Goal: Task Accomplishment & Management: Use online tool/utility

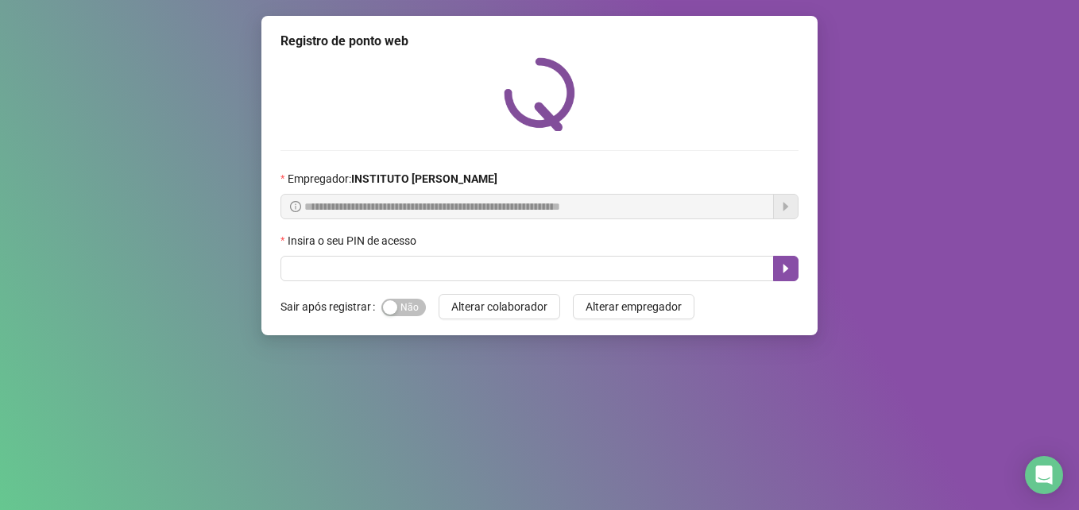
type input "*"
type input "*****"
click at [790, 269] on icon "caret-right" at bounding box center [785, 268] width 13 height 13
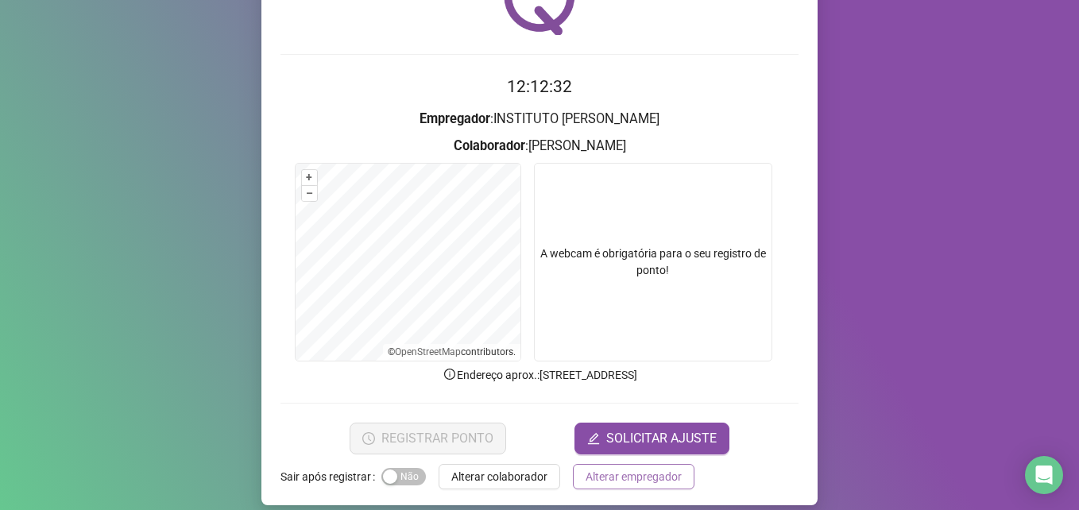
scroll to position [110, 0]
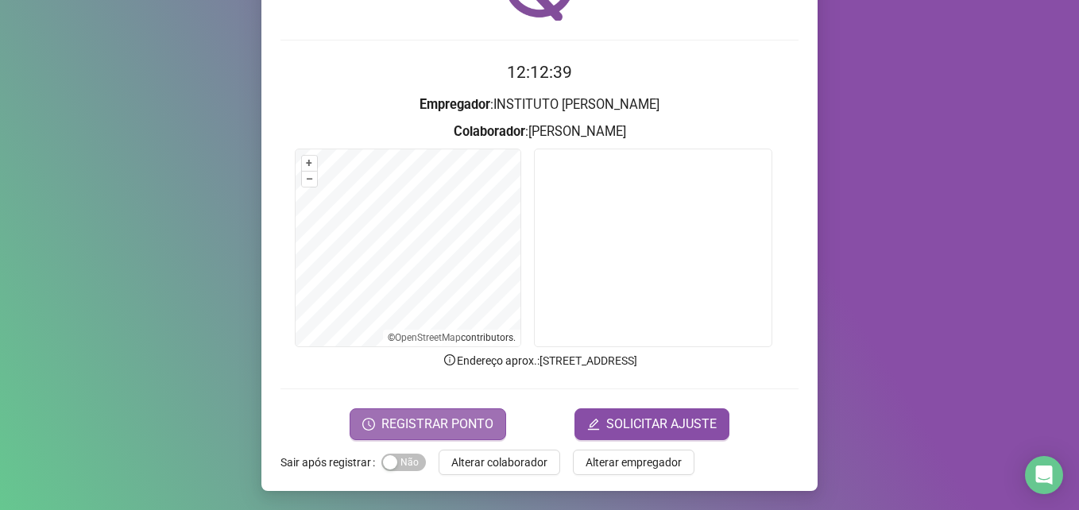
click at [465, 413] on button "REGISTRAR PONTO" at bounding box center [428, 424] width 157 height 32
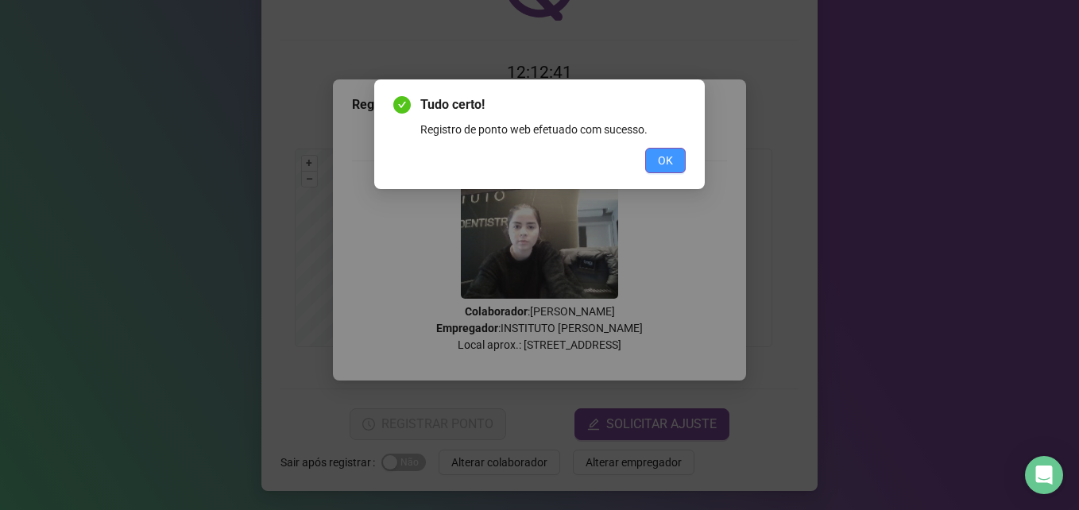
click at [665, 166] on span "OK" at bounding box center [665, 160] width 15 height 17
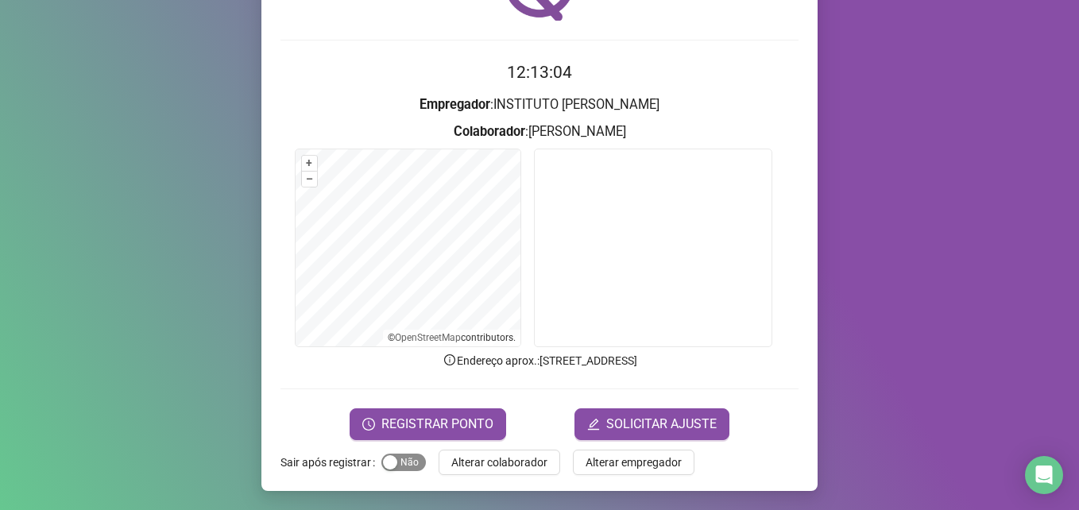
click at [383, 462] on div "button" at bounding box center [390, 462] width 14 height 14
click at [485, 466] on span "Alterar colaborador" at bounding box center [499, 462] width 96 height 17
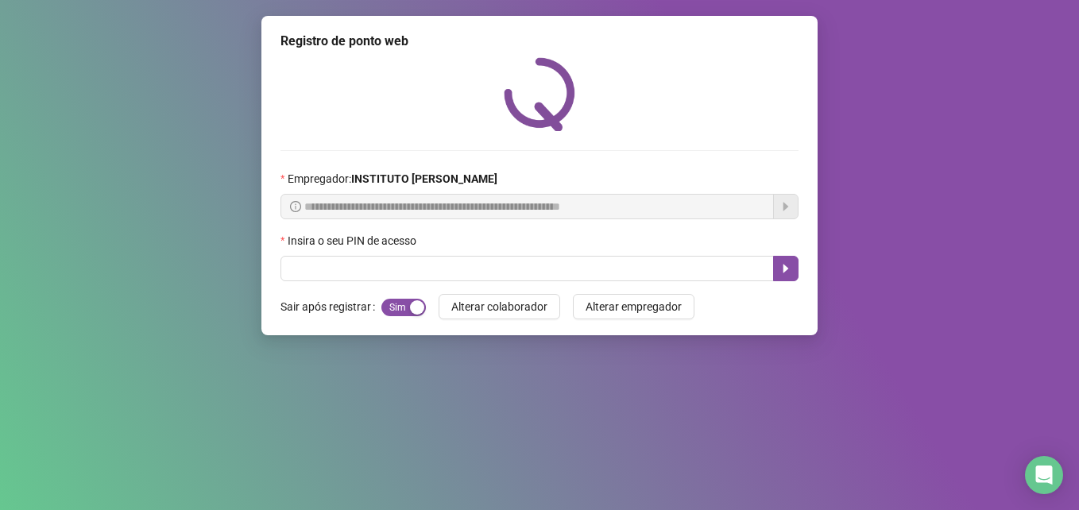
scroll to position [0, 0]
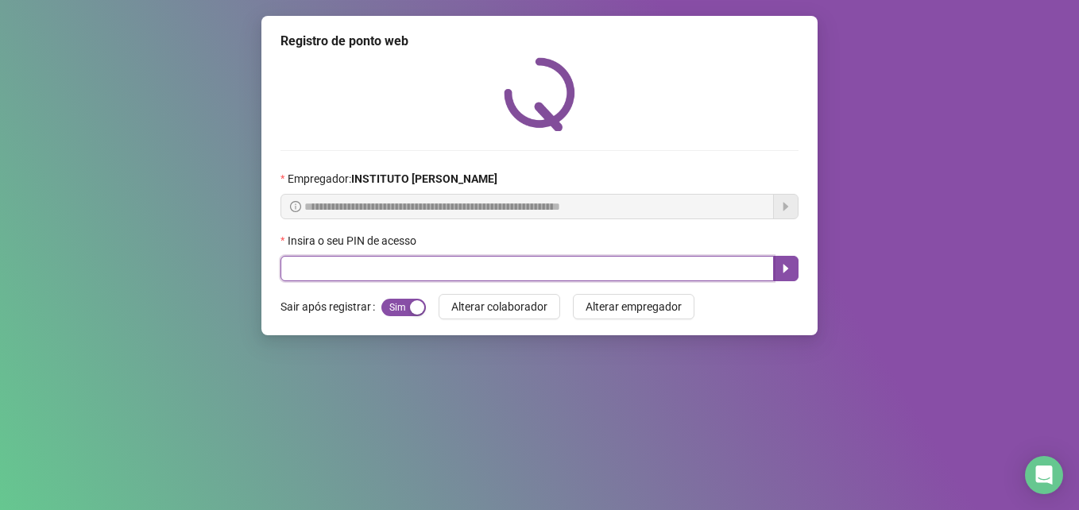
drag, startPoint x: 375, startPoint y: 270, endPoint x: 431, endPoint y: 196, distance: 93.0
click at [375, 272] on input "text" at bounding box center [526, 268] width 493 height 25
type input "*****"
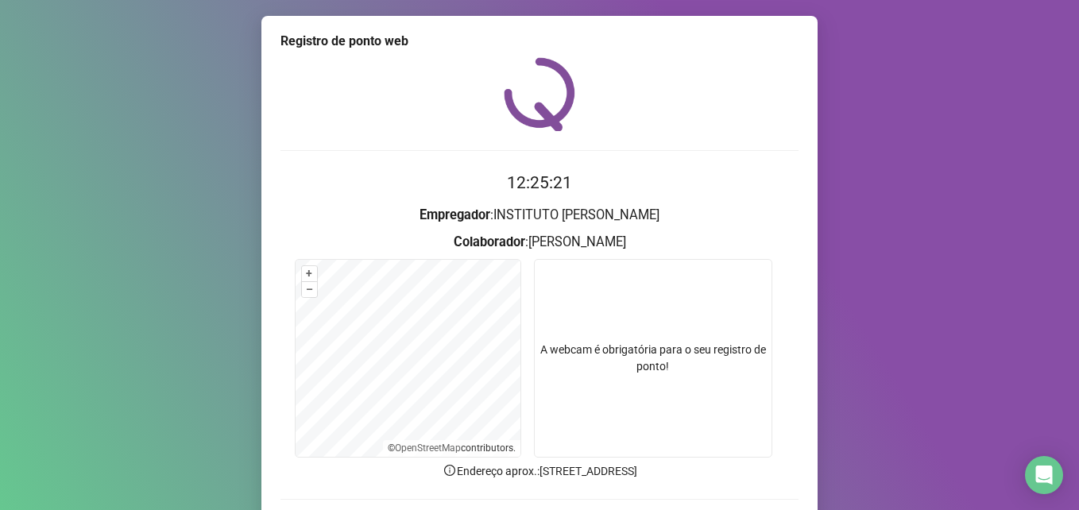
scroll to position [110, 0]
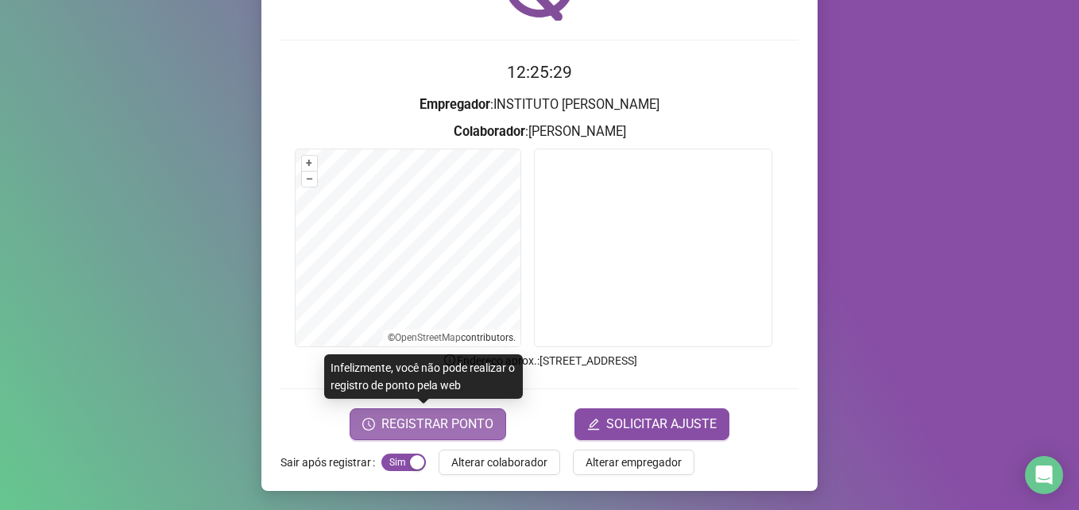
click at [427, 425] on span "REGISTRAR PONTO" at bounding box center [437, 424] width 112 height 19
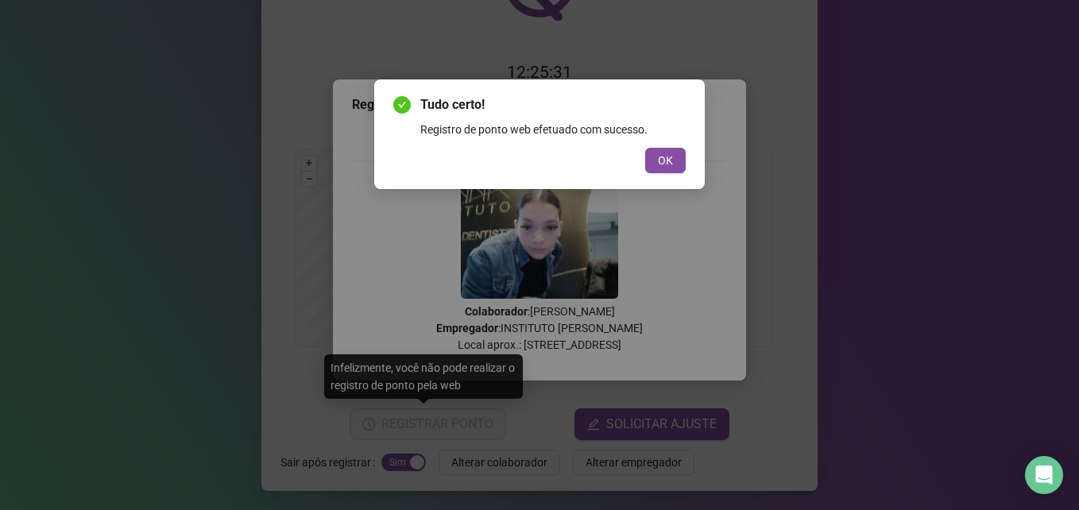
click at [675, 135] on div "Registro de ponto web efetuado com sucesso." at bounding box center [552, 129] width 265 height 17
click at [674, 147] on div "Tudo certo! Registro de ponto web efetuado com sucesso. OK" at bounding box center [539, 134] width 292 height 78
click at [676, 154] on button "OK" at bounding box center [665, 160] width 41 height 25
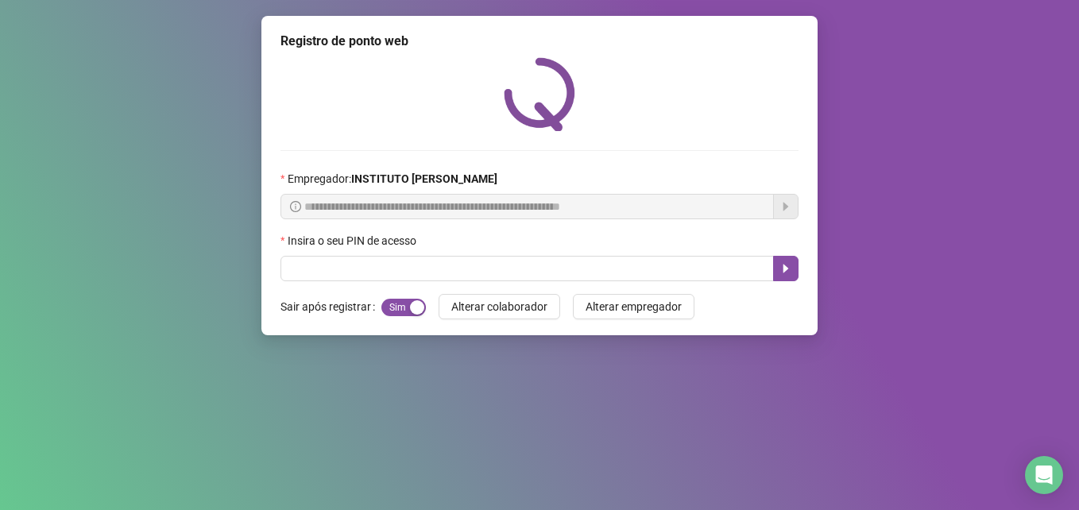
scroll to position [0, 0]
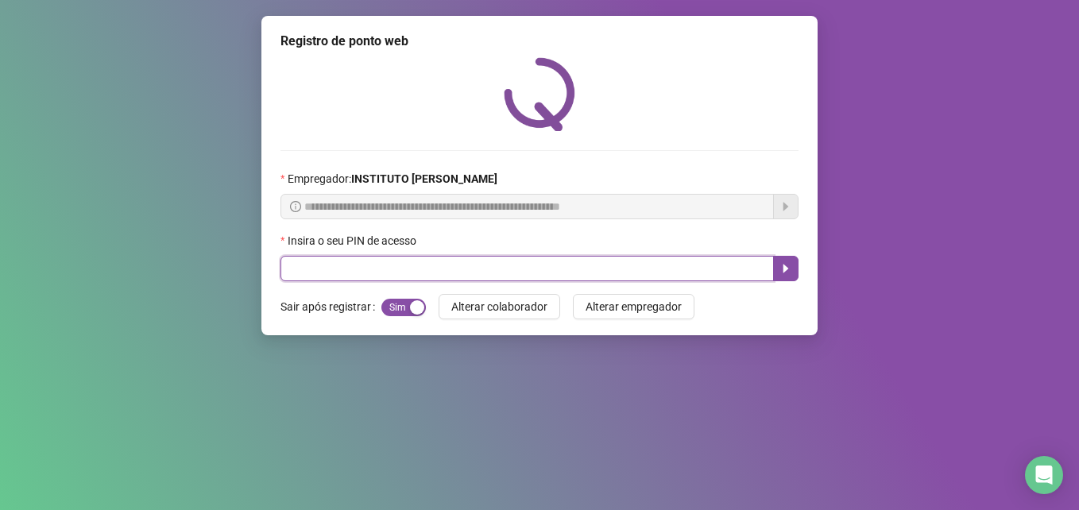
click at [612, 272] on input "text" at bounding box center [526, 268] width 493 height 25
type input "*****"
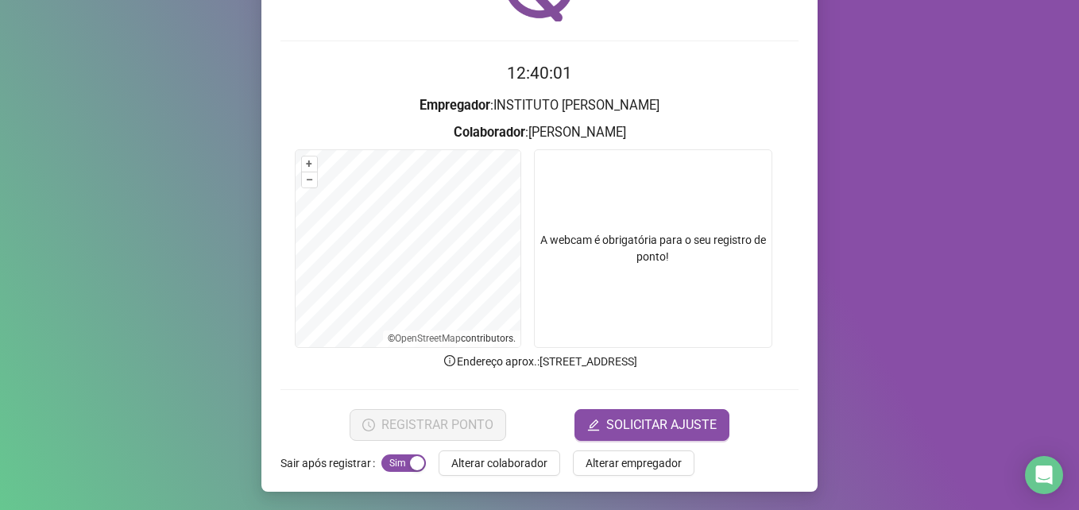
scroll to position [110, 0]
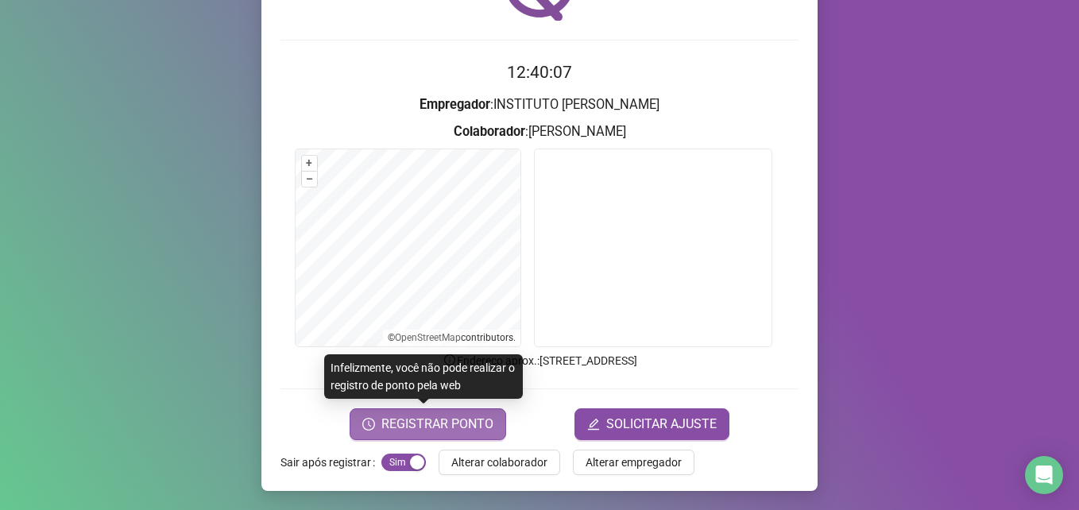
click at [409, 420] on span "REGISTRAR PONTO" at bounding box center [437, 424] width 112 height 19
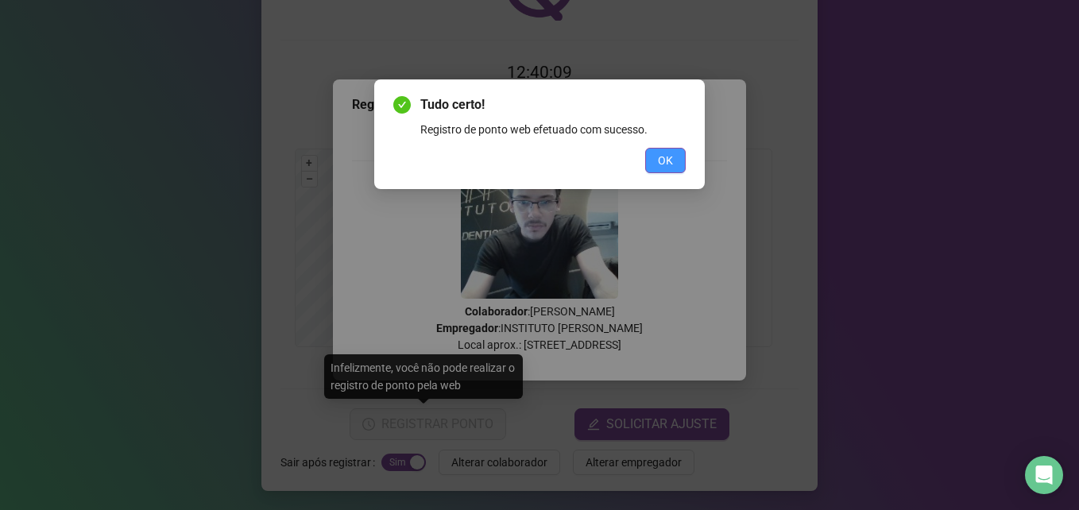
drag, startPoint x: 647, startPoint y: 164, endPoint x: 756, endPoint y: 143, distance: 110.8
click at [648, 164] on button "OK" at bounding box center [665, 160] width 41 height 25
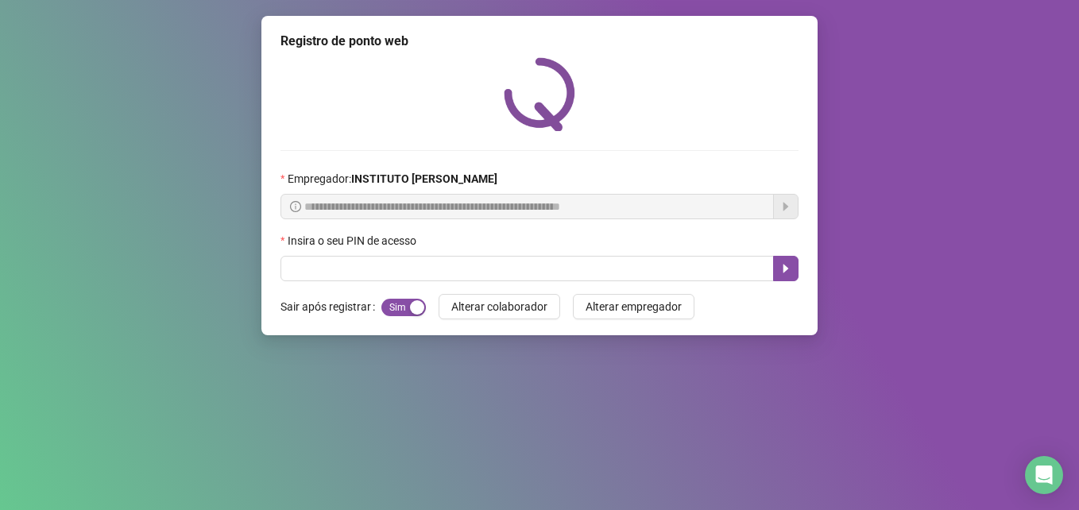
scroll to position [0, 0]
click at [800, 144] on div "Tudo certo! Registro de ponto web efetuado com sucesso. OK" at bounding box center [539, 255] width 1079 height 510
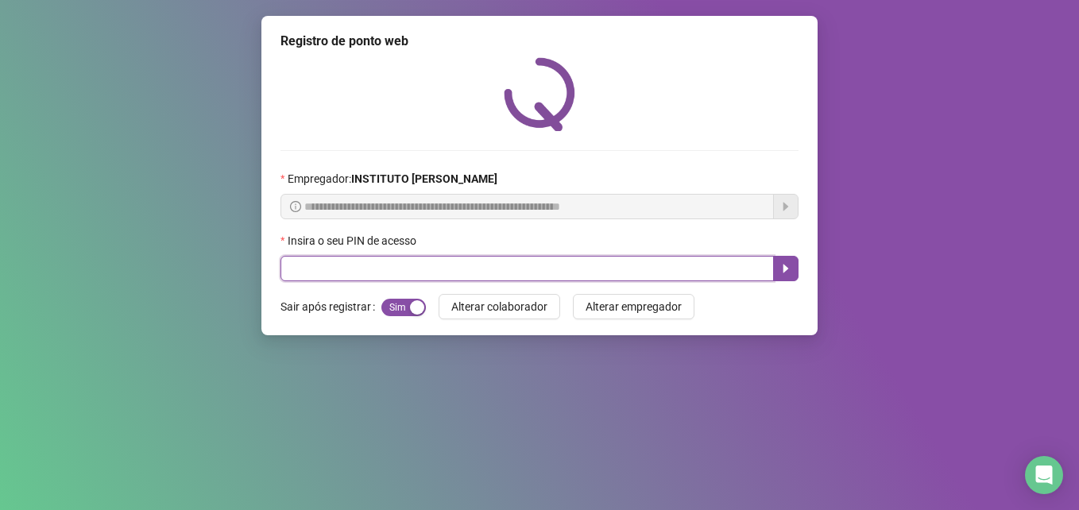
click at [303, 270] on input "text" at bounding box center [526, 268] width 493 height 25
type input "*****"
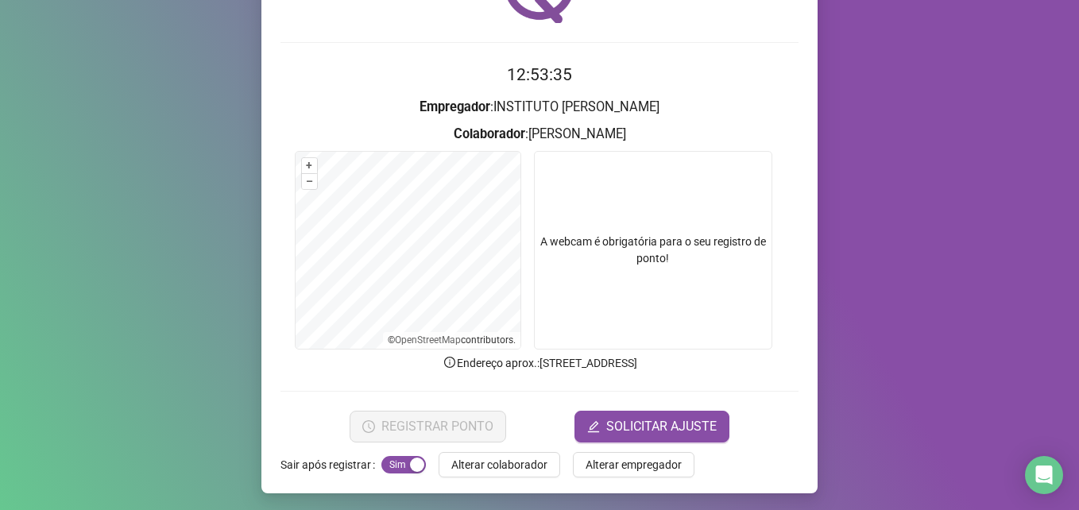
scroll to position [110, 0]
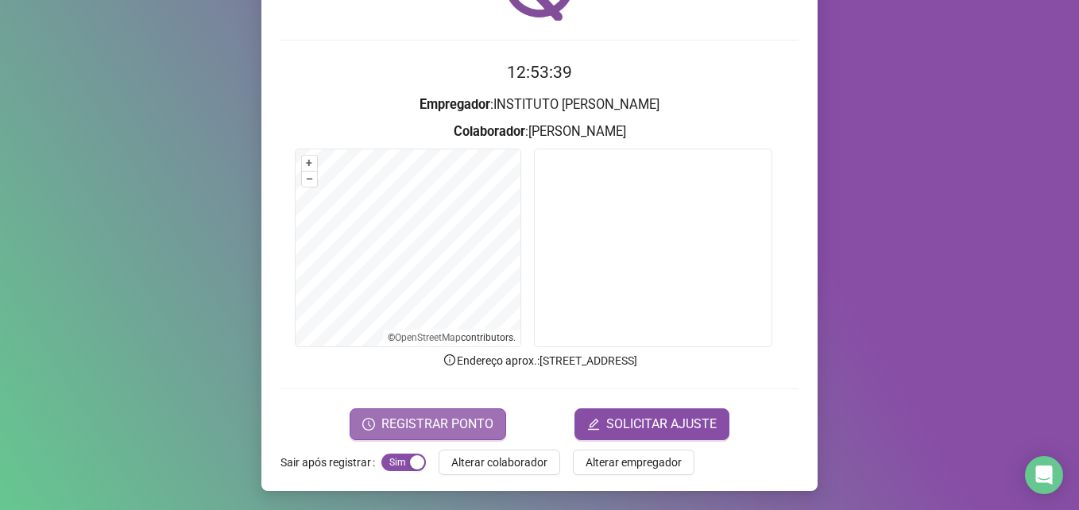
click at [448, 415] on span "REGISTRAR PONTO" at bounding box center [437, 424] width 112 height 19
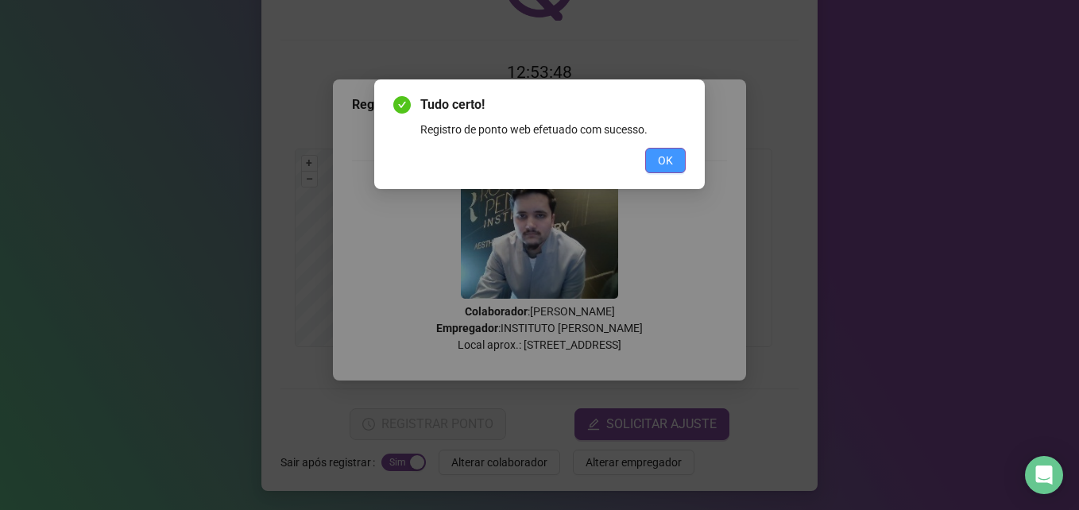
click at [671, 162] on span "OK" at bounding box center [665, 160] width 15 height 17
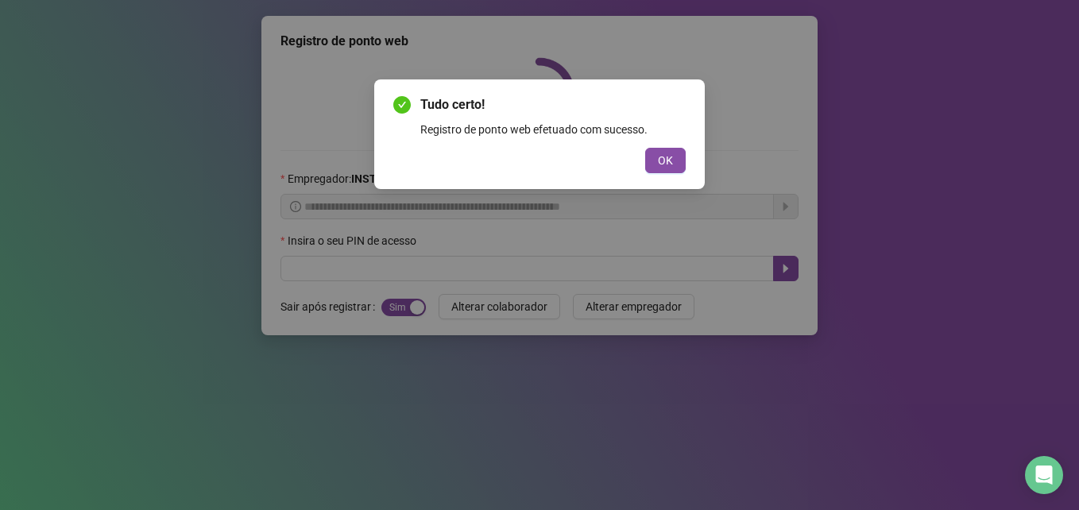
scroll to position [0, 0]
